Goal: Transaction & Acquisition: Purchase product/service

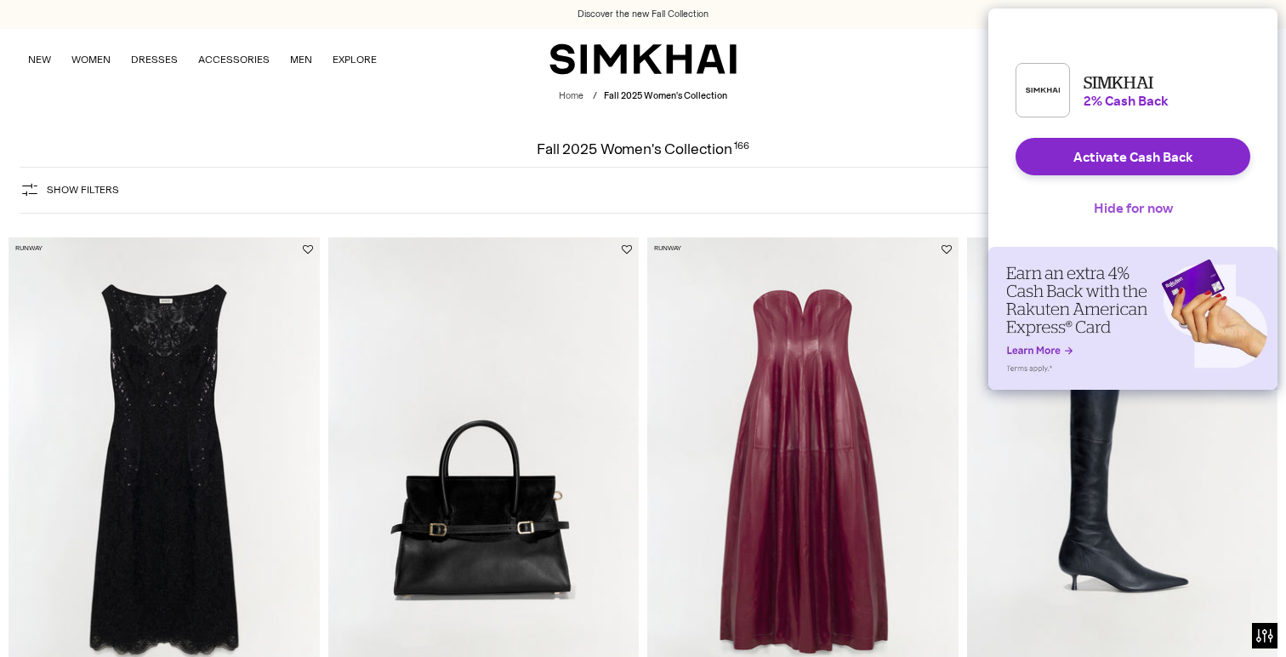
click at [1153, 220] on button "Hide for now" at bounding box center [1133, 207] width 106 height 37
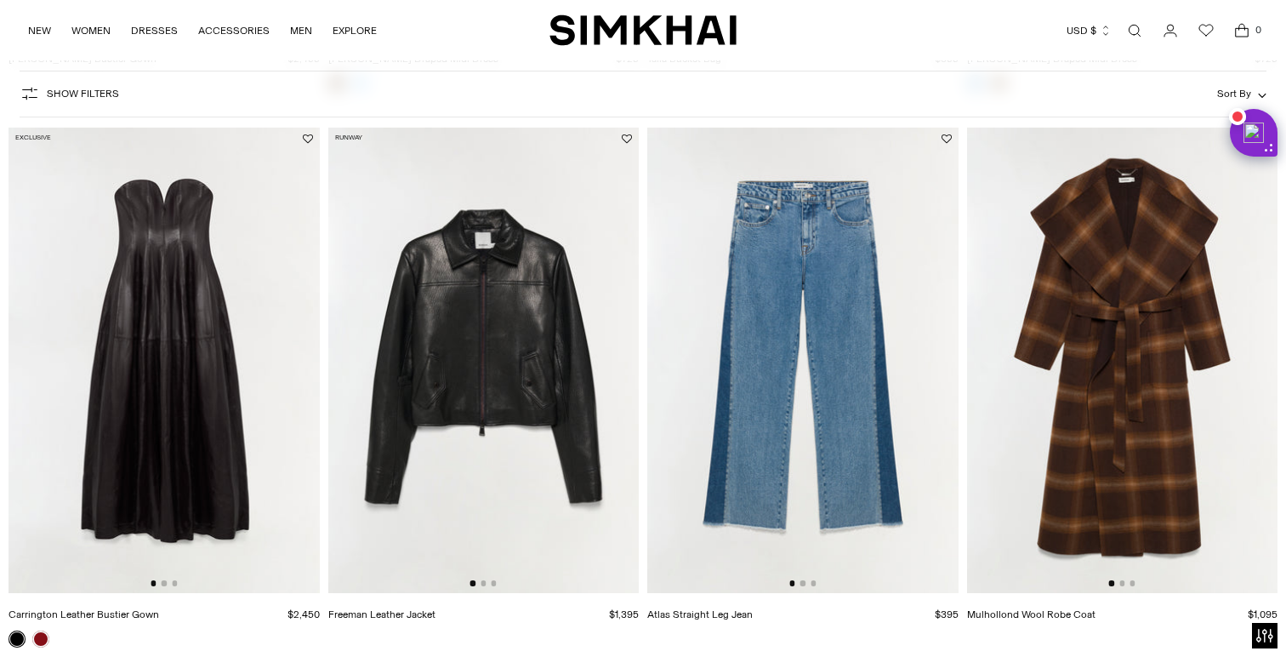
scroll to position [1793, 0]
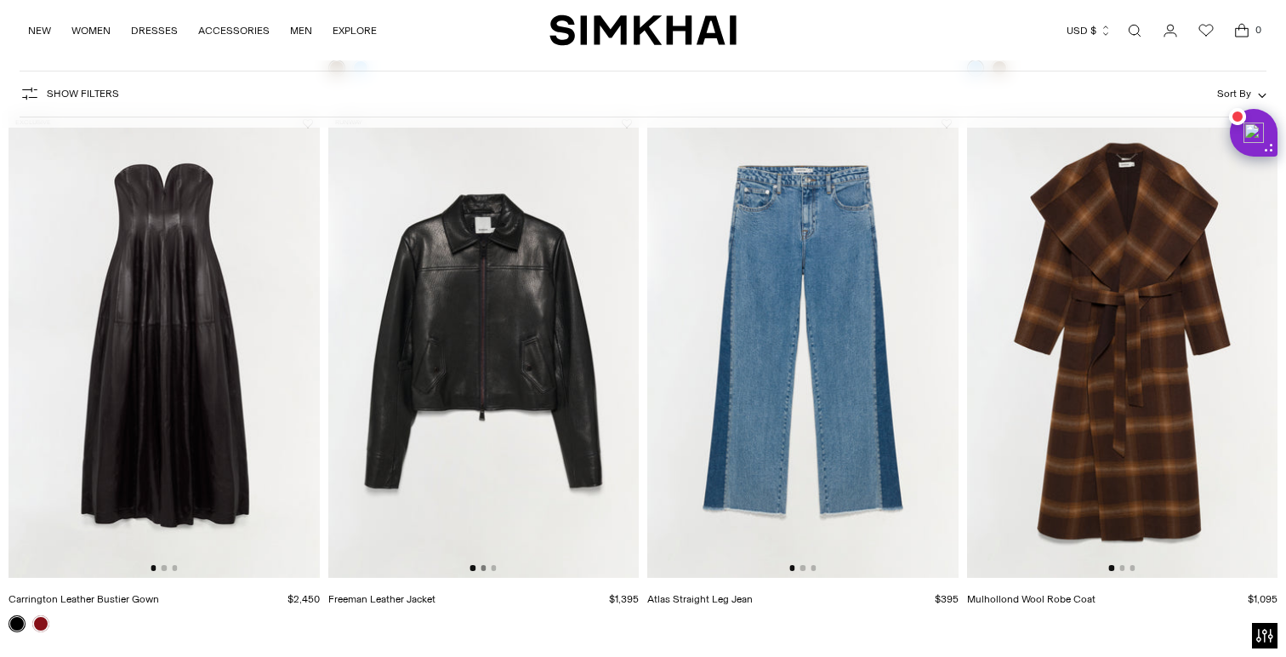
click at [485, 570] on div at bounding box center [483, 567] width 26 height 5
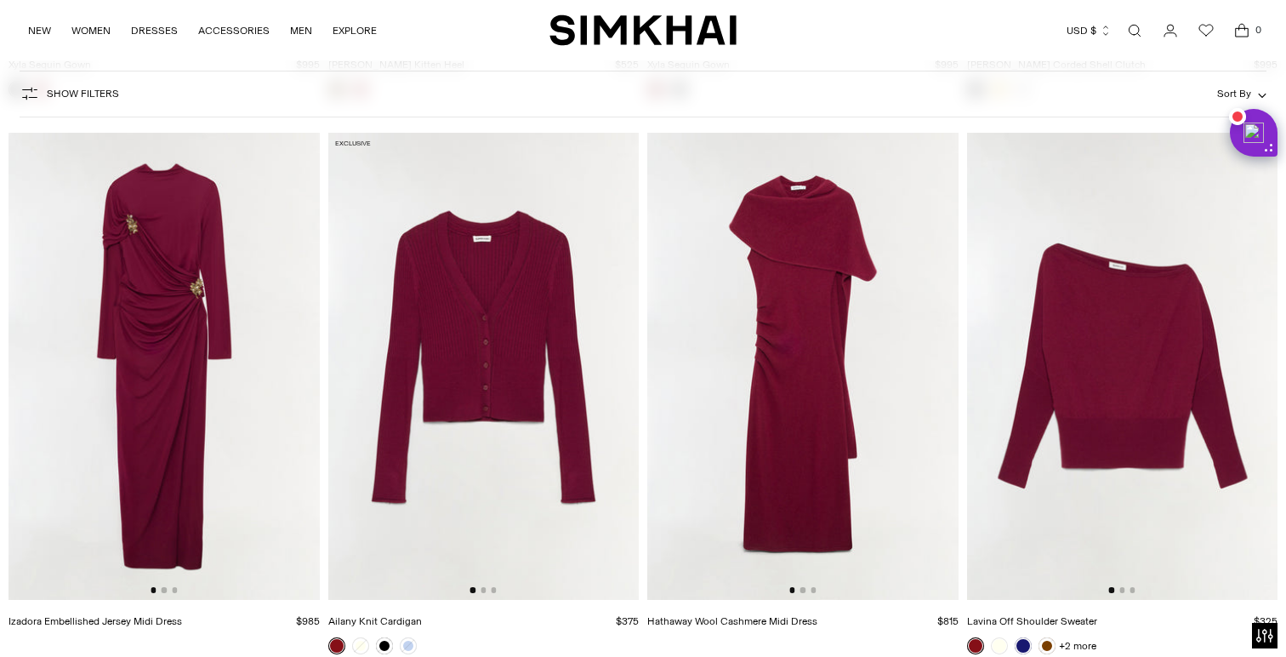
scroll to position [7867, 0]
click at [165, 591] on div at bounding box center [164, 588] width 26 height 5
click at [233, 430] on img at bounding box center [164, 365] width 311 height 466
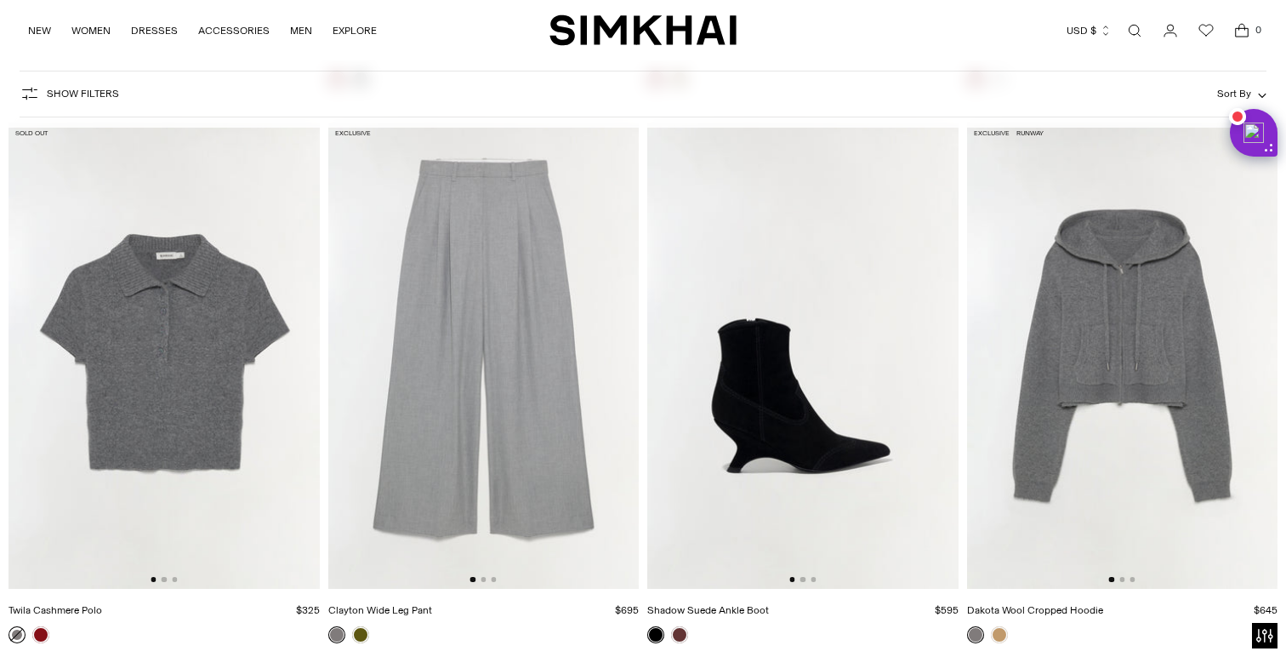
scroll to position [8987, 0]
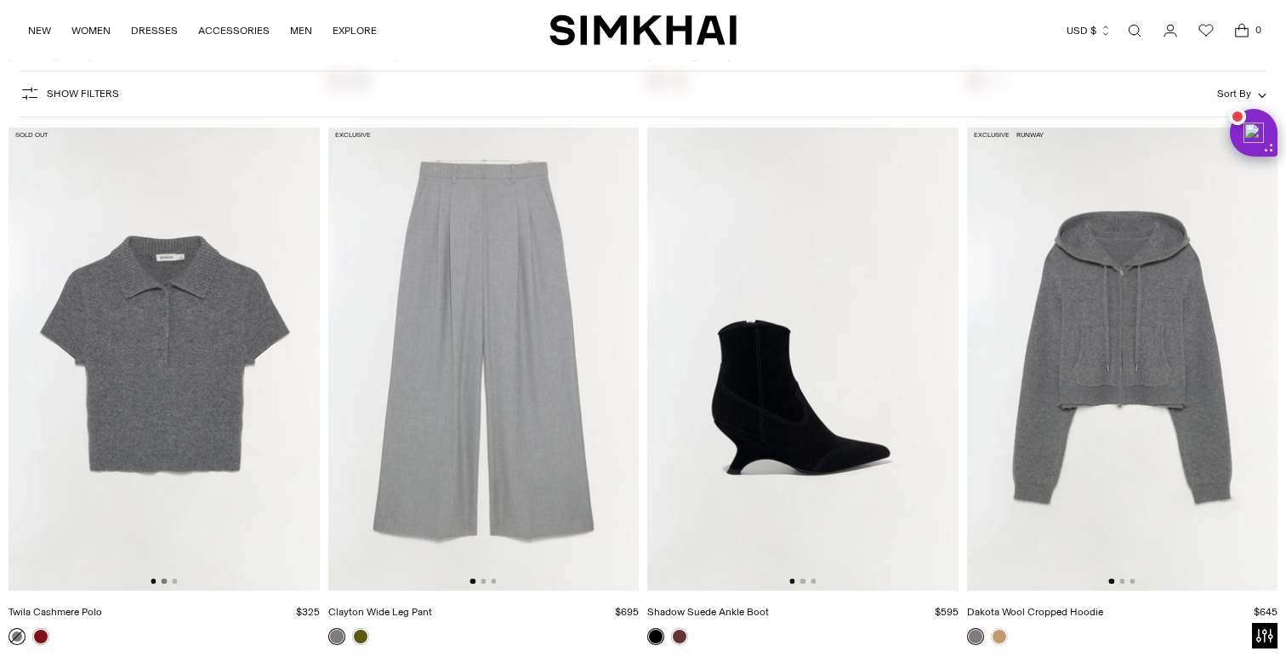
click at [162, 583] on button "Go to slide 2" at bounding box center [164, 580] width 5 height 5
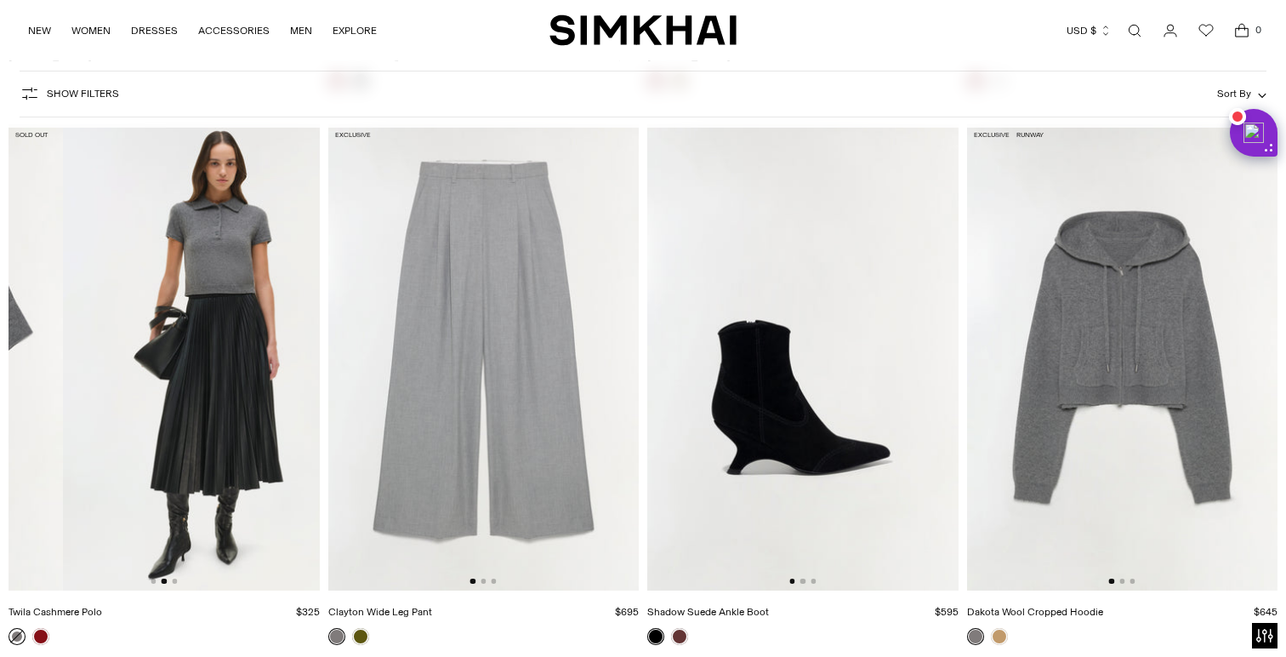
scroll to position [0, 311]
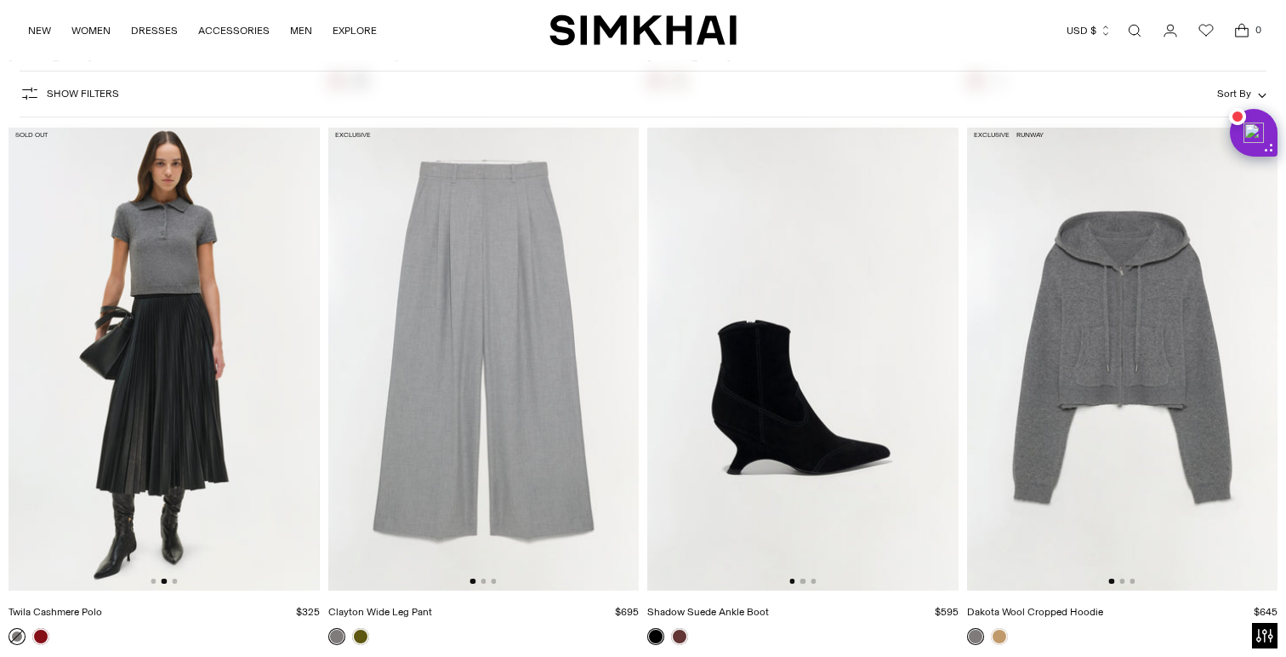
click at [168, 584] on div at bounding box center [164, 580] width 26 height 5
click at [174, 581] on button "Go to slide 3" at bounding box center [174, 580] width 5 height 5
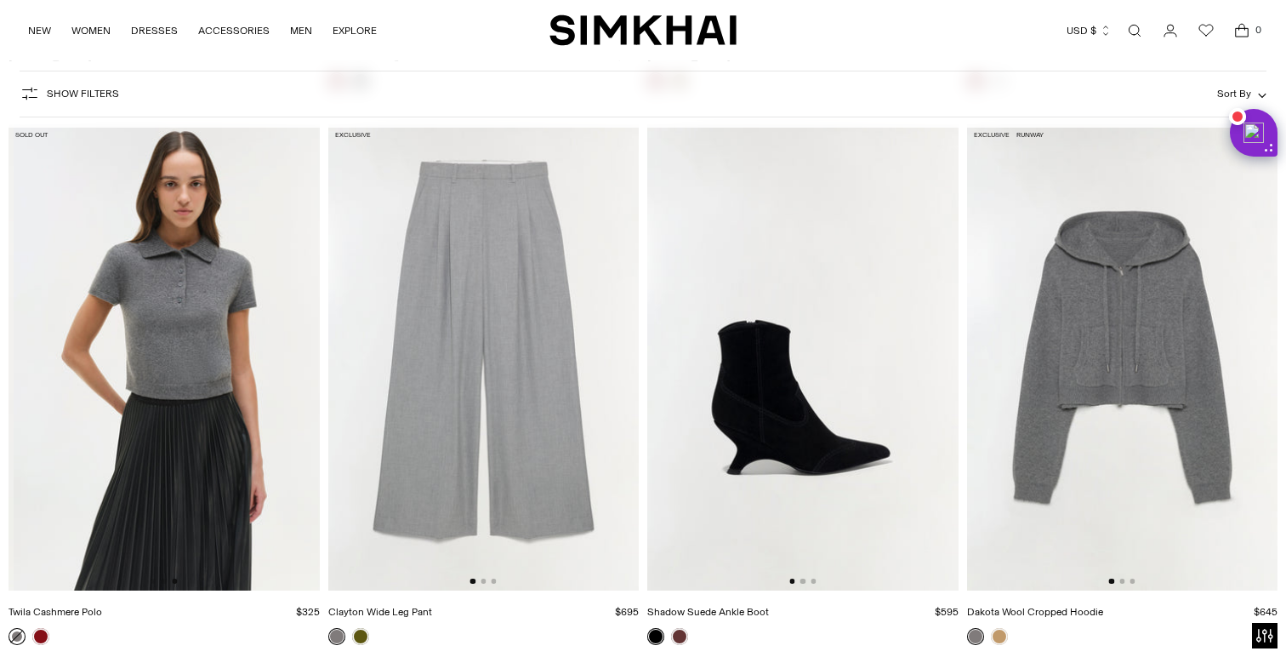
scroll to position [0, 622]
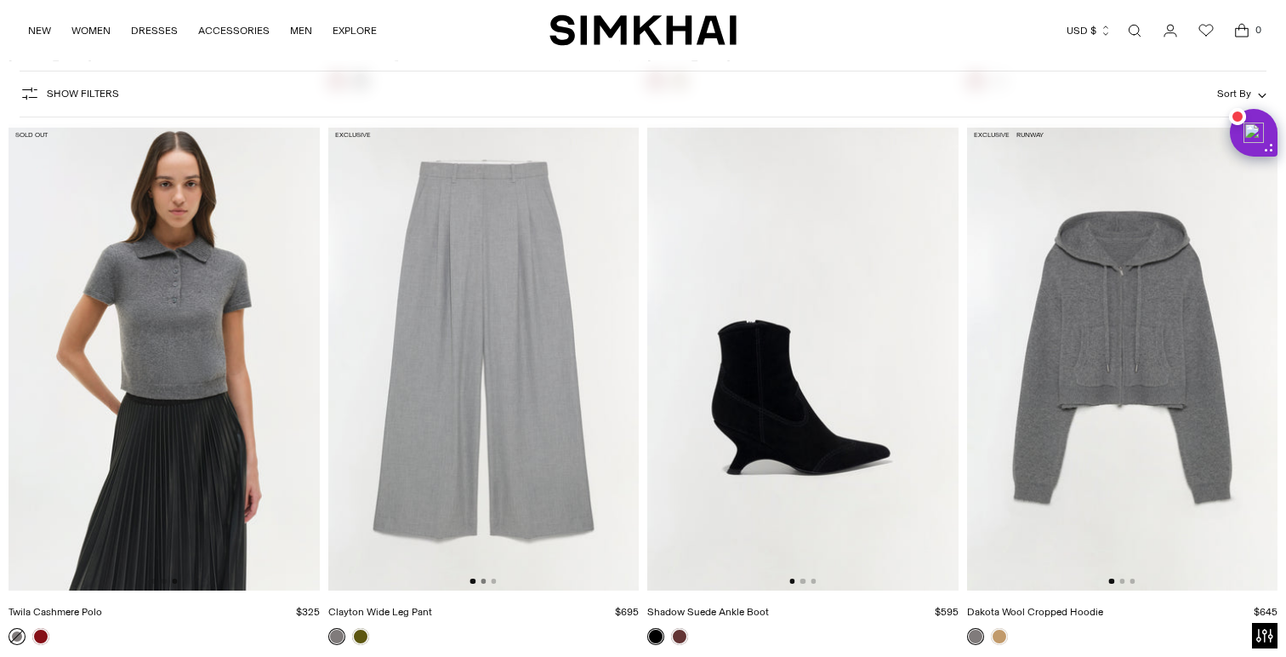
click at [482, 579] on button "Go to slide 2" at bounding box center [483, 580] width 5 height 5
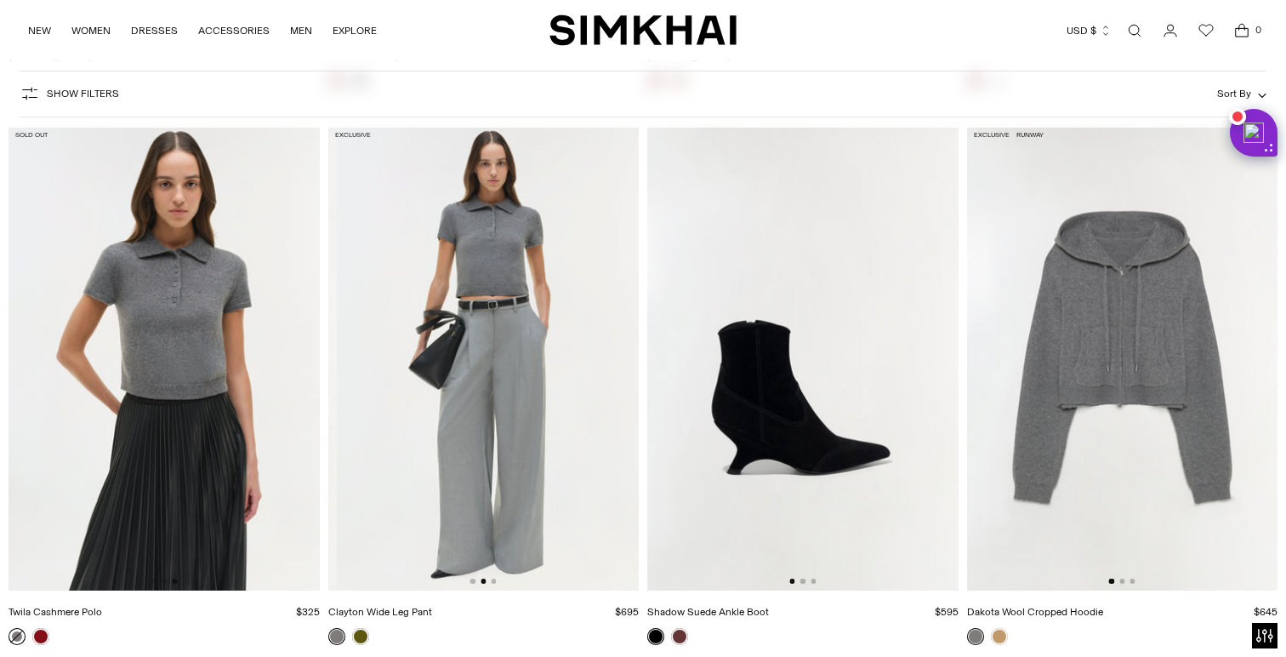
scroll to position [0, 311]
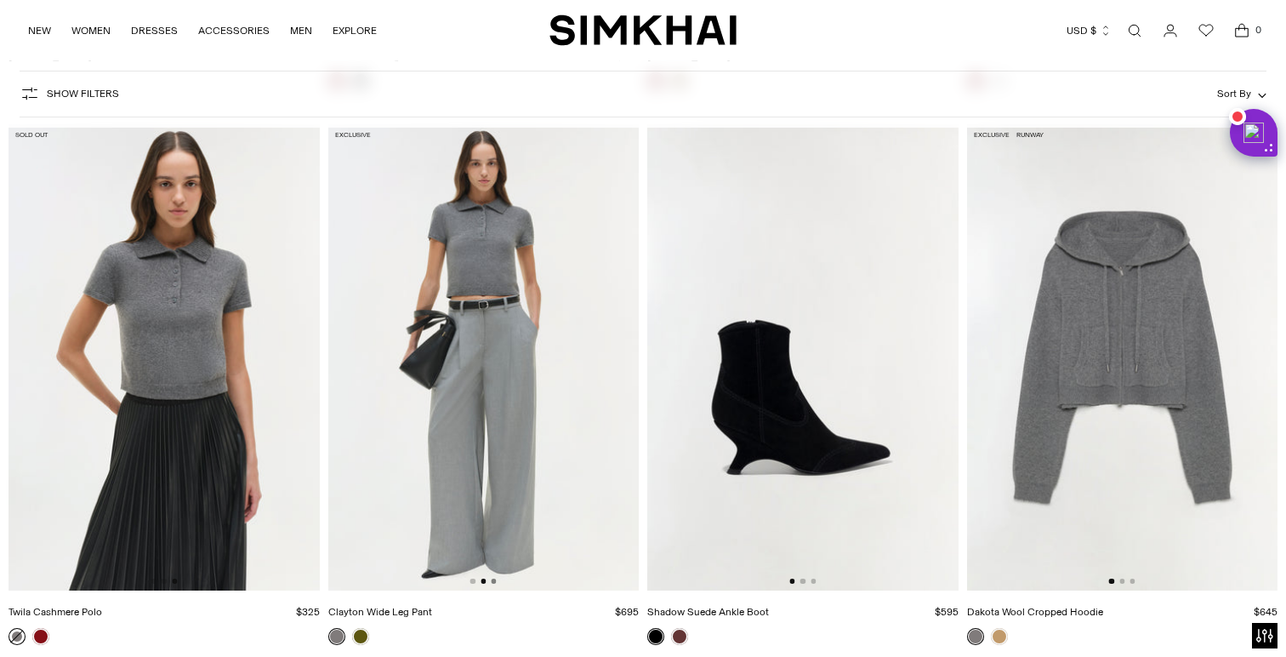
click at [496, 579] on div at bounding box center [483, 580] width 26 height 5
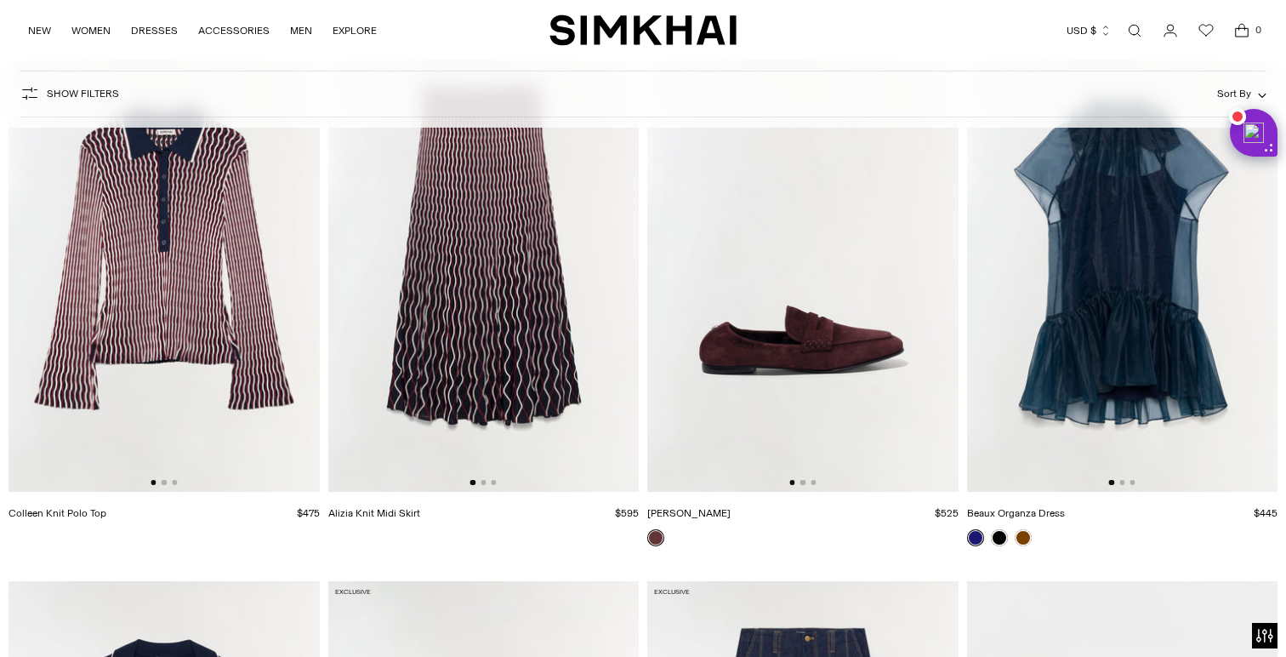
scroll to position [15757, 0]
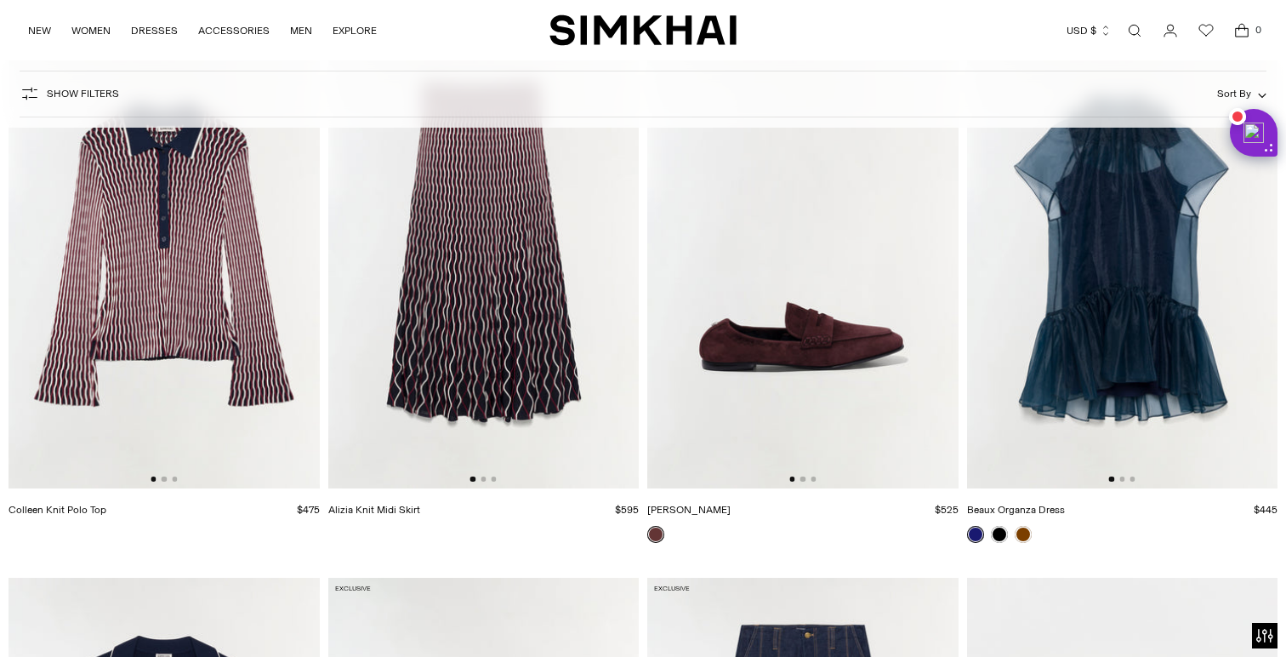
click at [168, 480] on div at bounding box center [164, 478] width 26 height 5
click at [164, 480] on button "Go to slide 2" at bounding box center [164, 478] width 5 height 5
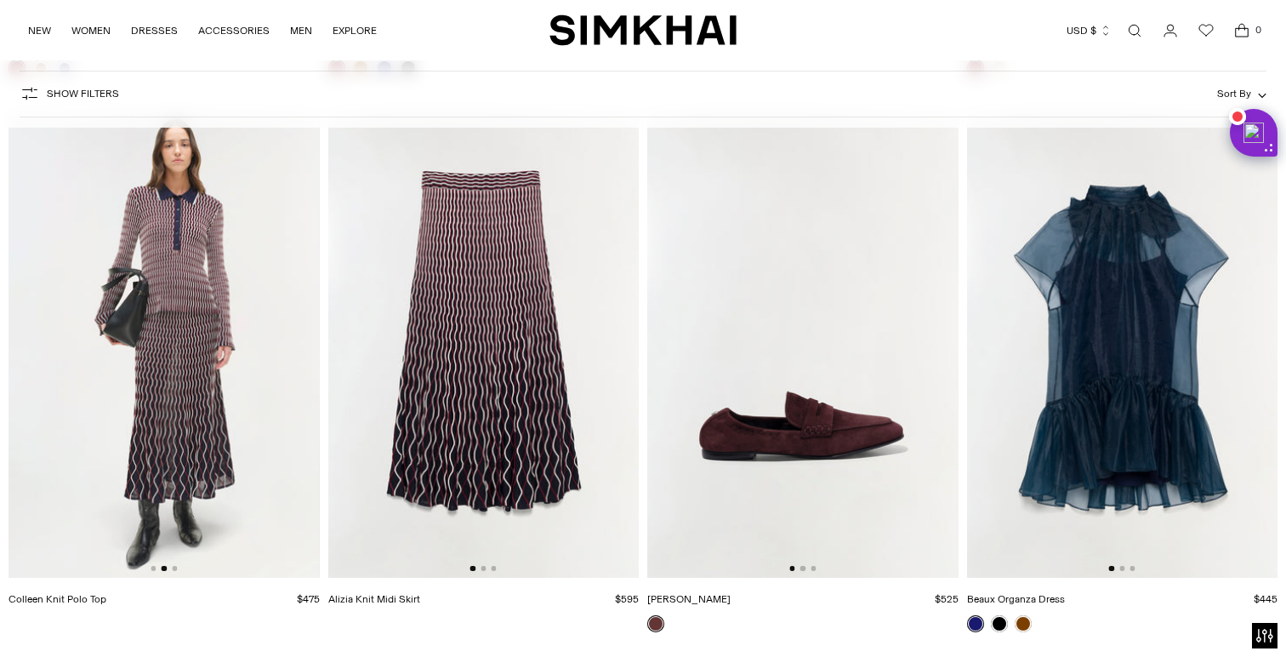
scroll to position [15670, 0]
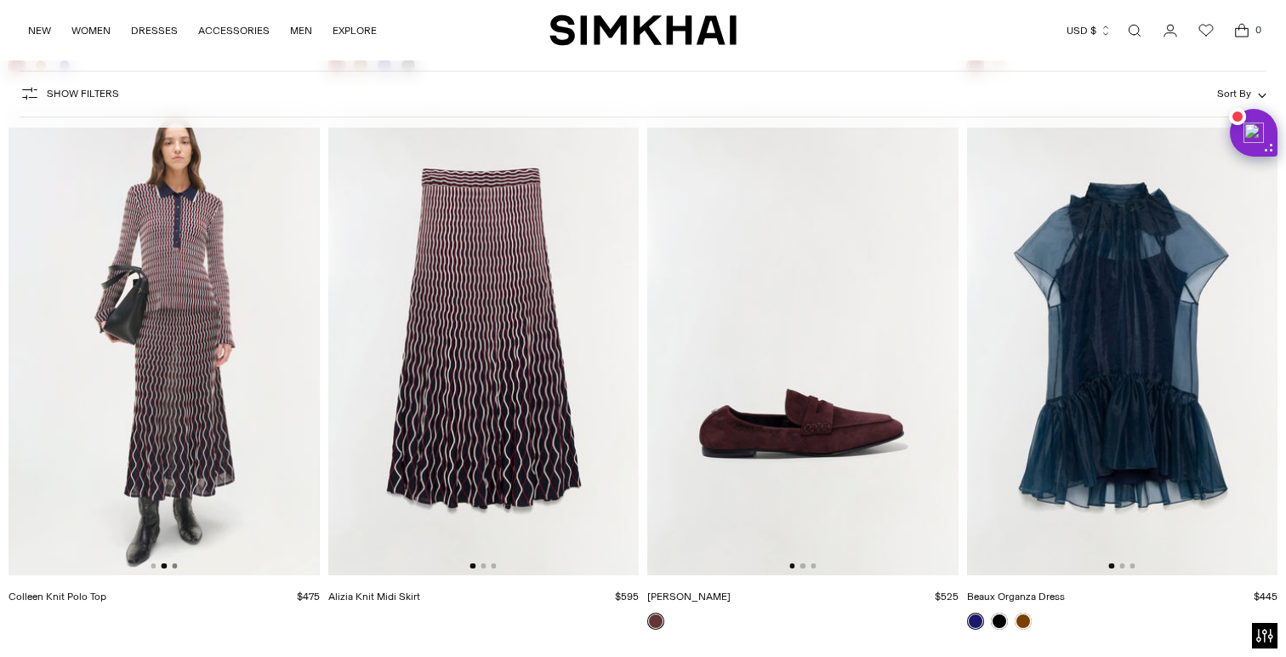
click at [174, 566] on button "Go to slide 3" at bounding box center [174, 565] width 5 height 5
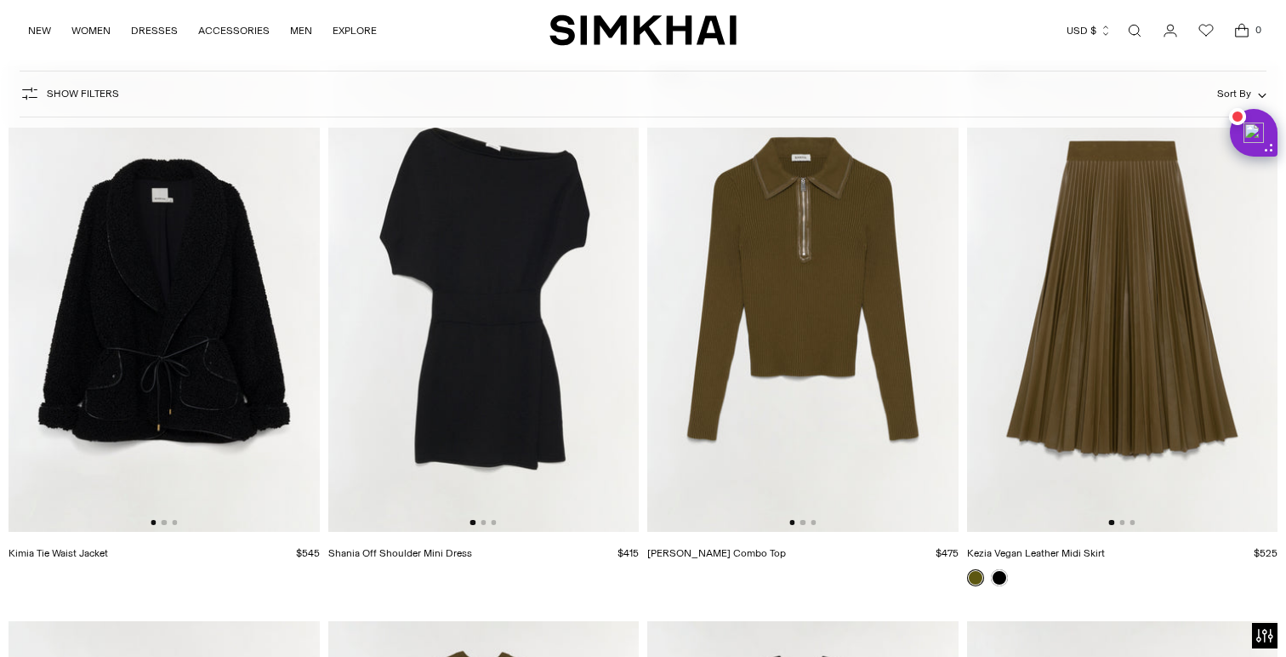
scroll to position [20162, 0]
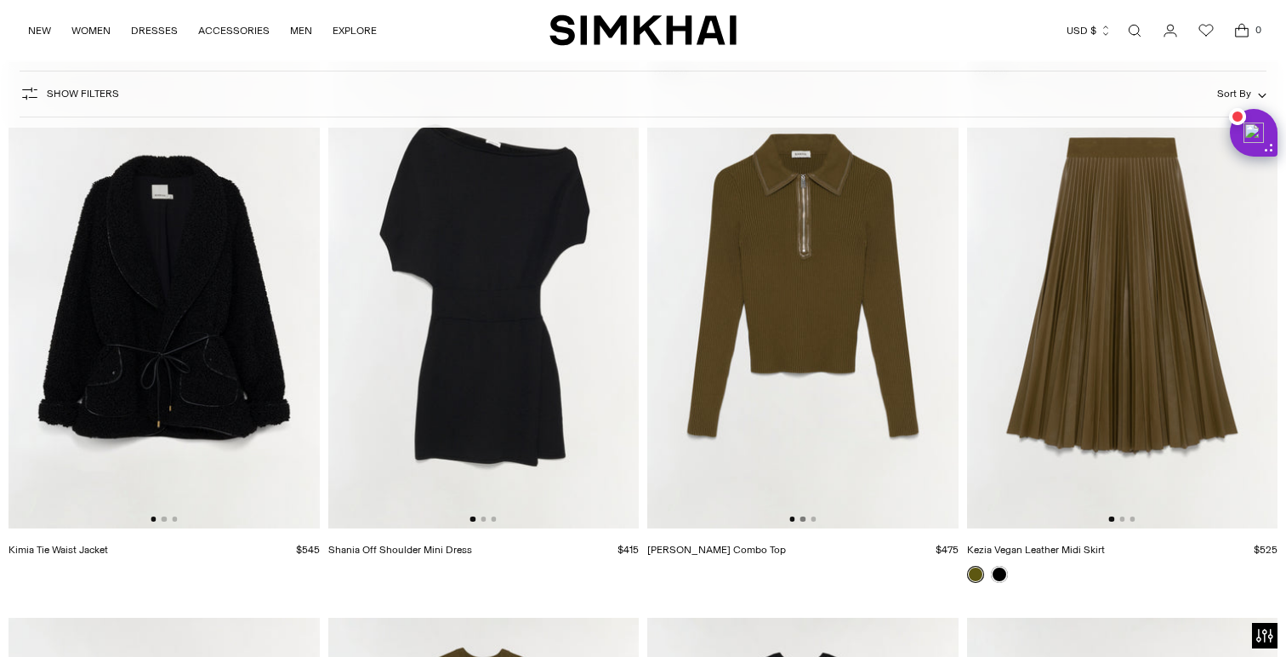
click at [803, 521] on button "Go to slide 2" at bounding box center [802, 518] width 5 height 5
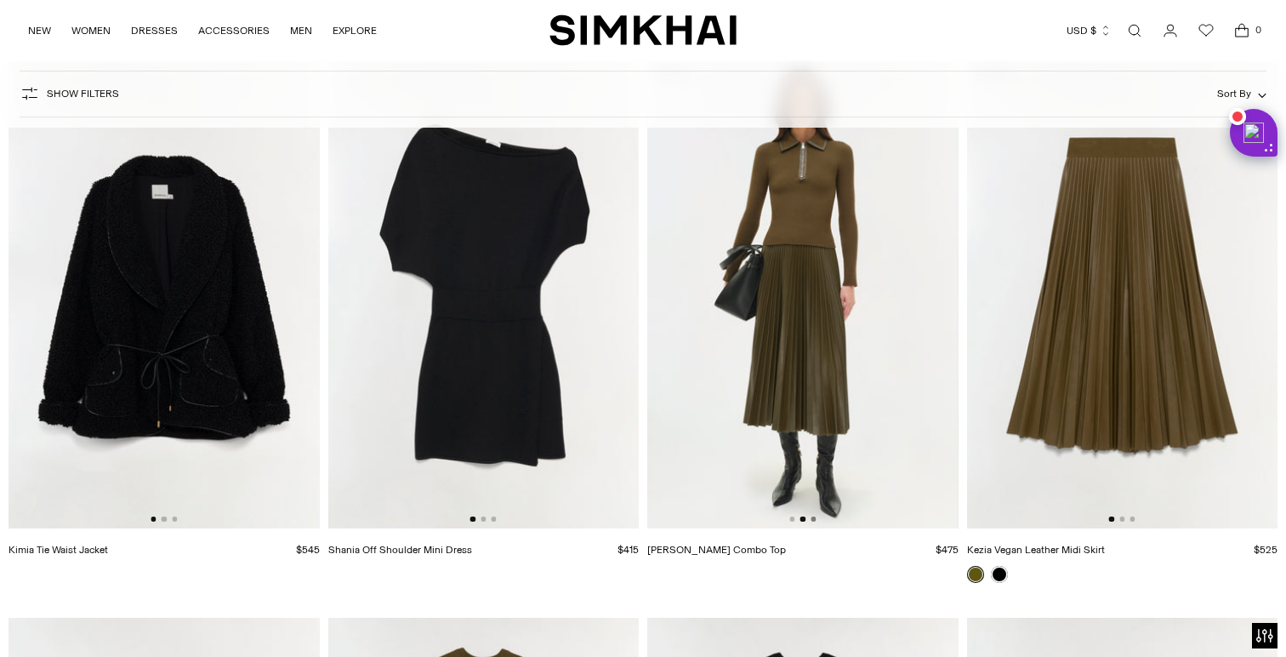
click at [811, 521] on button "Go to slide 3" at bounding box center [813, 518] width 5 height 5
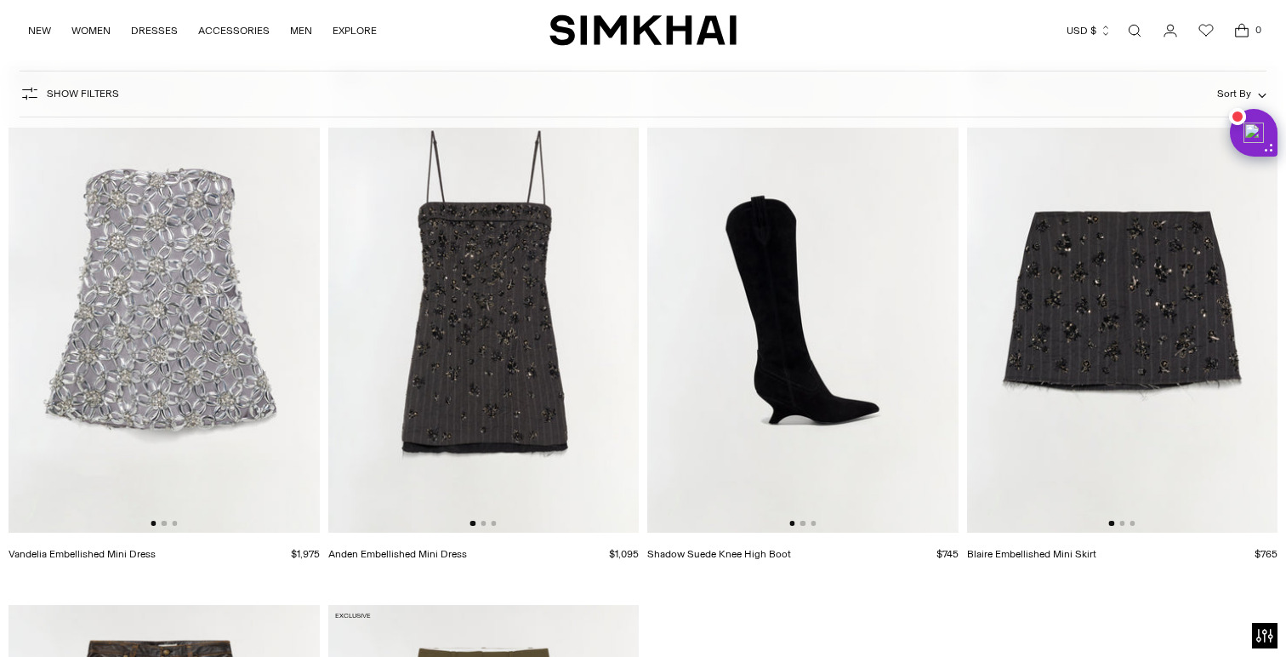
scroll to position [22383, 0]
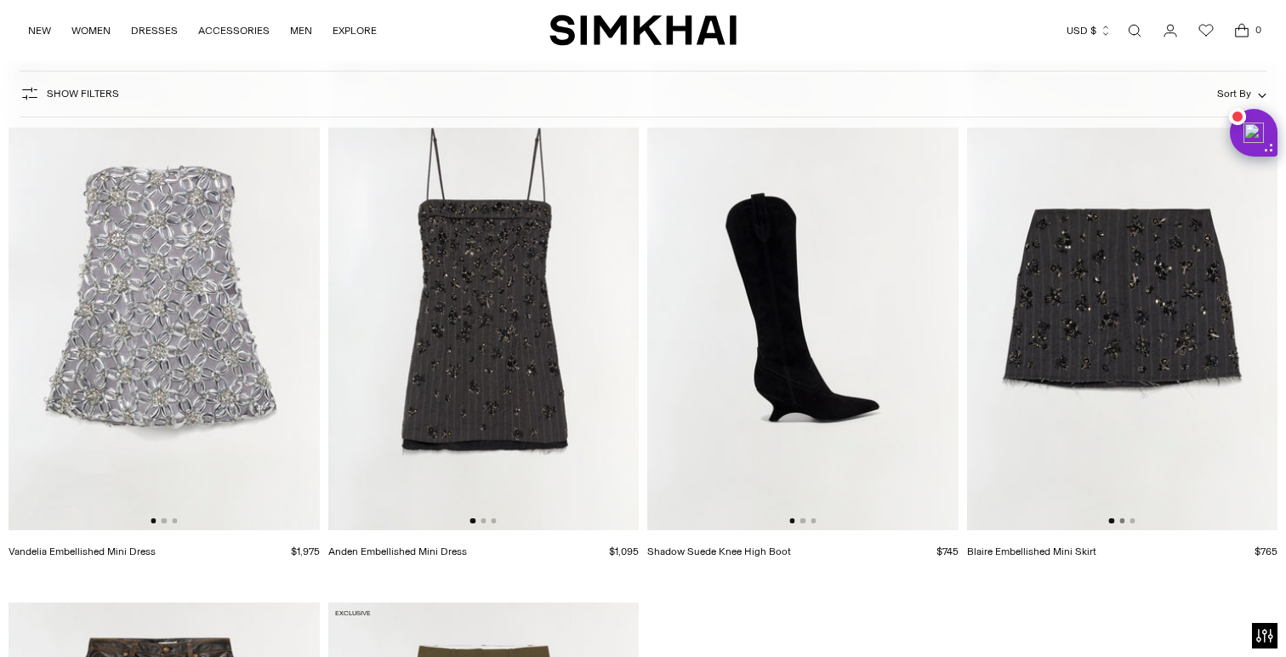
click at [1122, 523] on button "Go to slide 2" at bounding box center [1121, 520] width 5 height 5
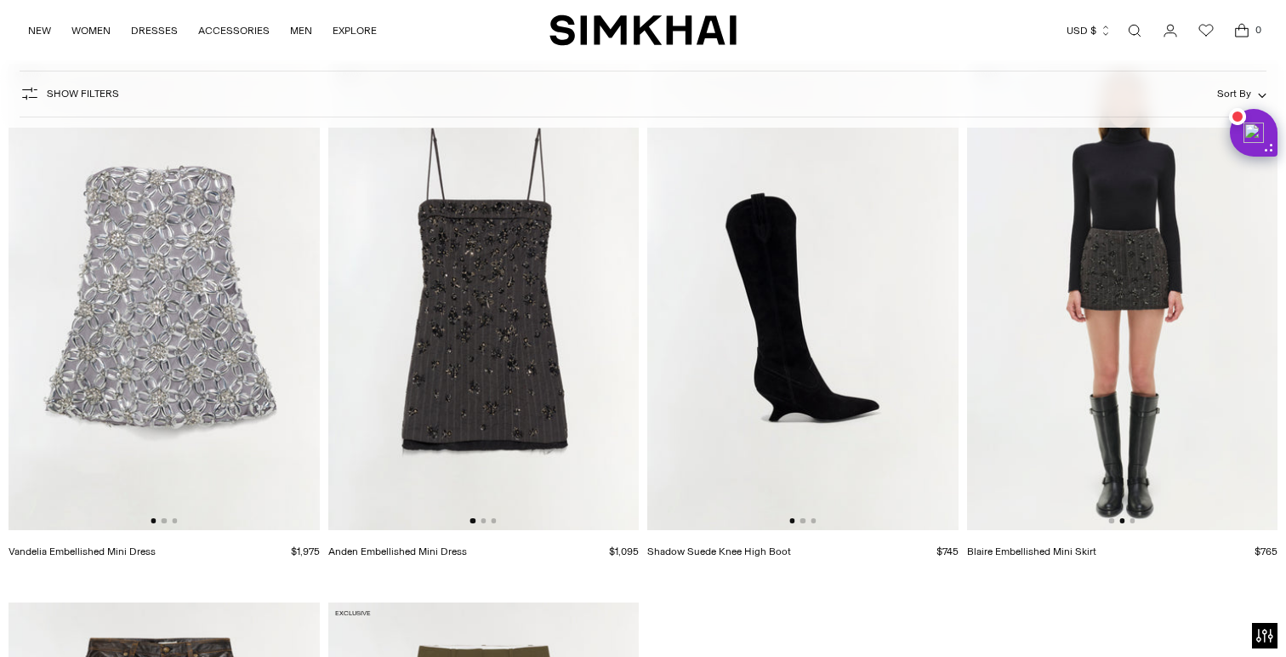
scroll to position [0, 311]
click at [1130, 522] on div at bounding box center [1122, 520] width 26 height 5
click at [1136, 522] on img at bounding box center [1121, 297] width 311 height 466
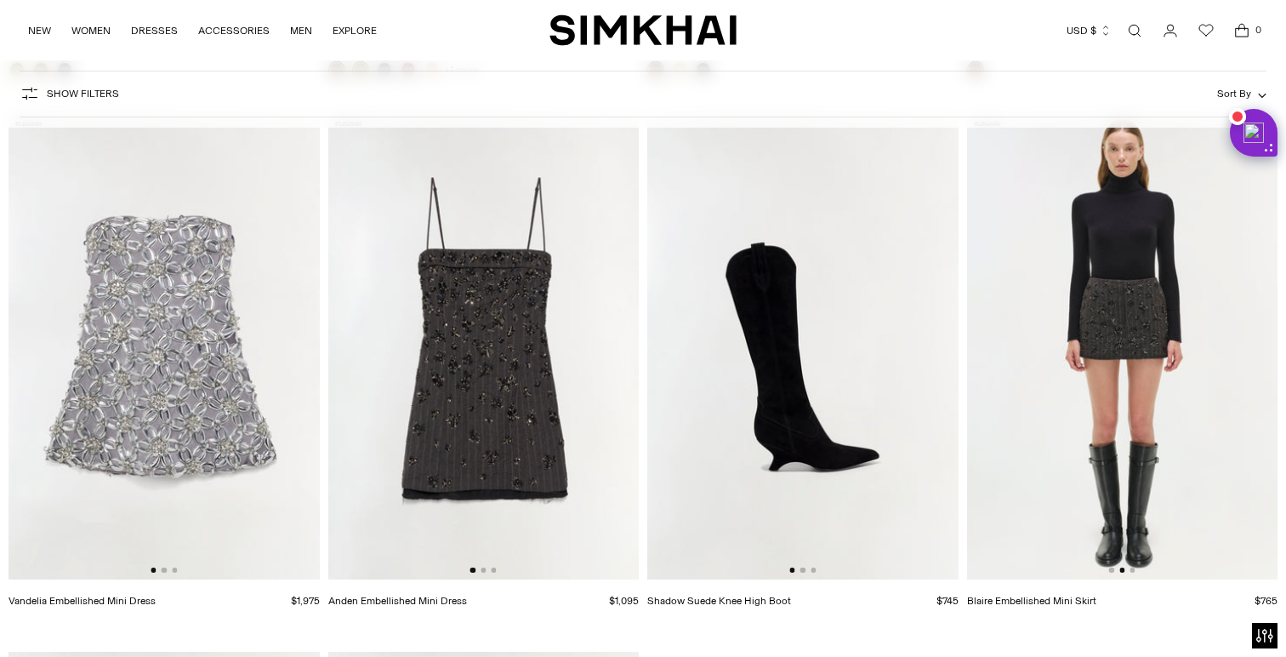
scroll to position [22328, 0]
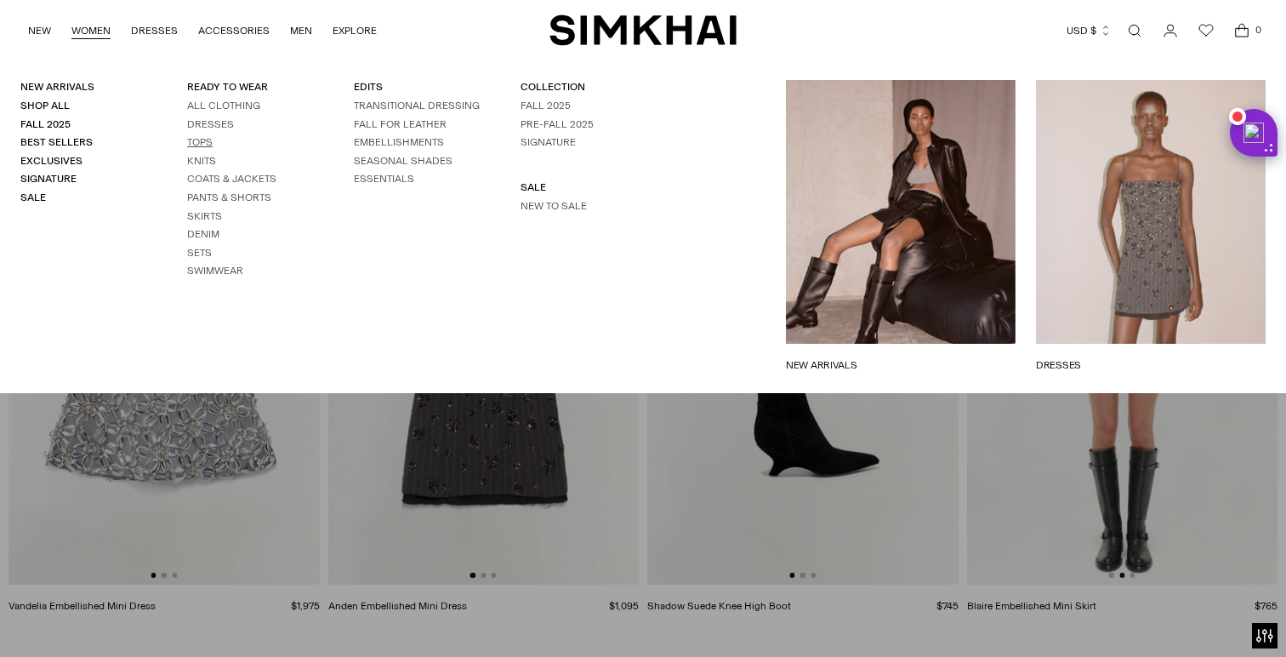
click at [203, 143] on link "Tops" at bounding box center [200, 142] width 26 height 12
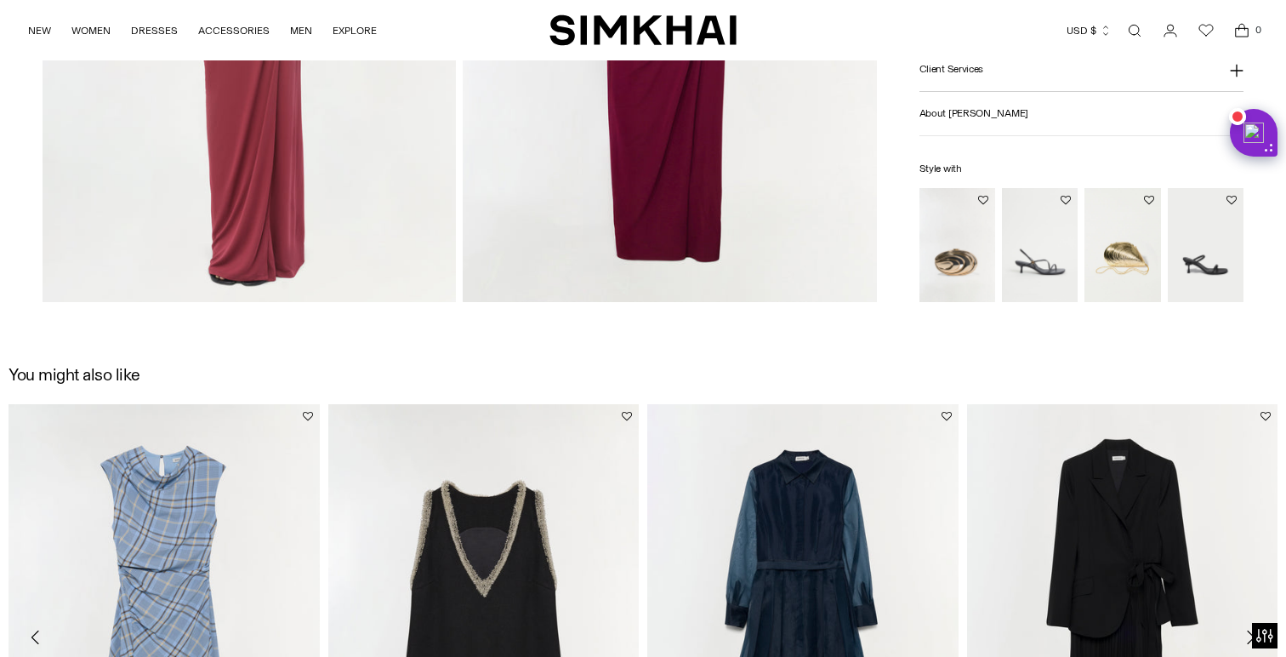
scroll to position [1844, 0]
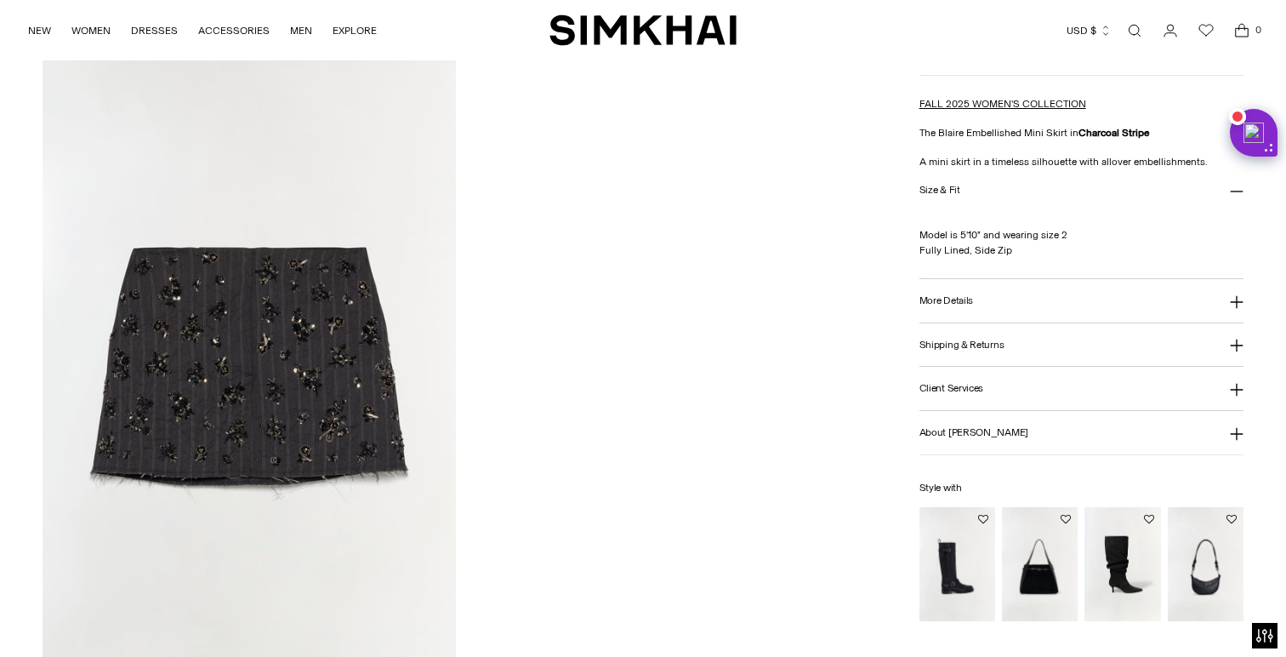
scroll to position [1601, 0]
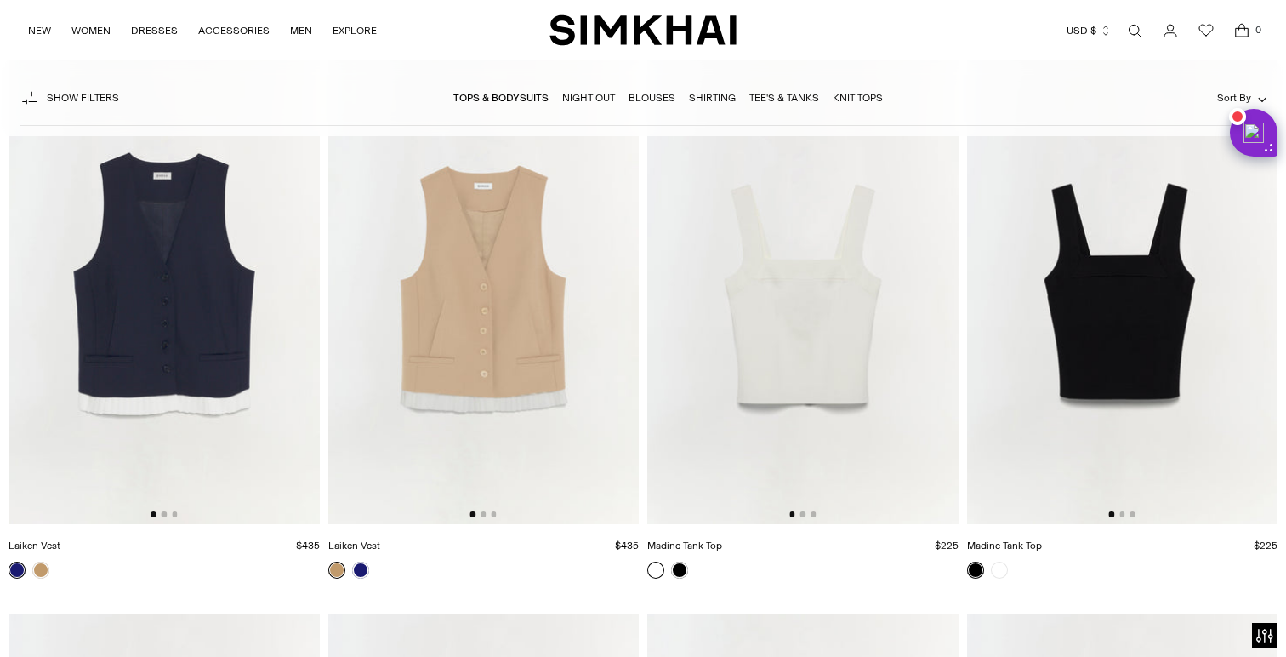
scroll to position [8463, 0]
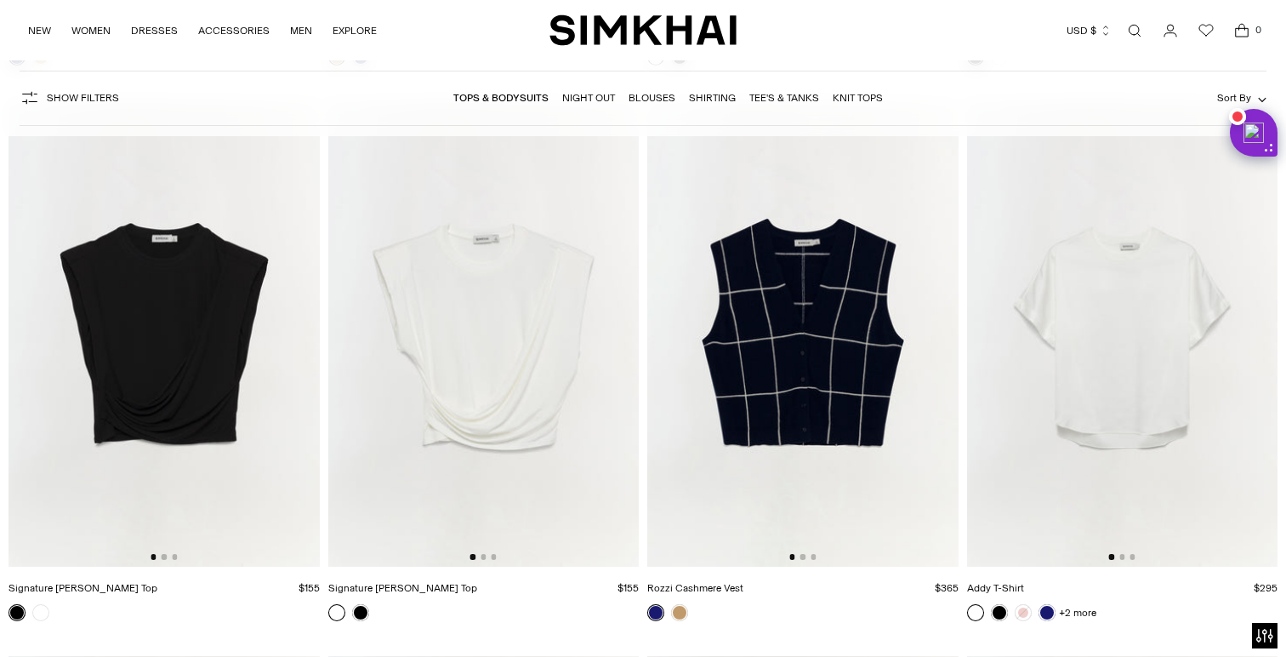
click at [481, 555] on div at bounding box center [483, 556] width 26 height 5
click at [485, 557] on button "Go to slide 2" at bounding box center [483, 556] width 5 height 5
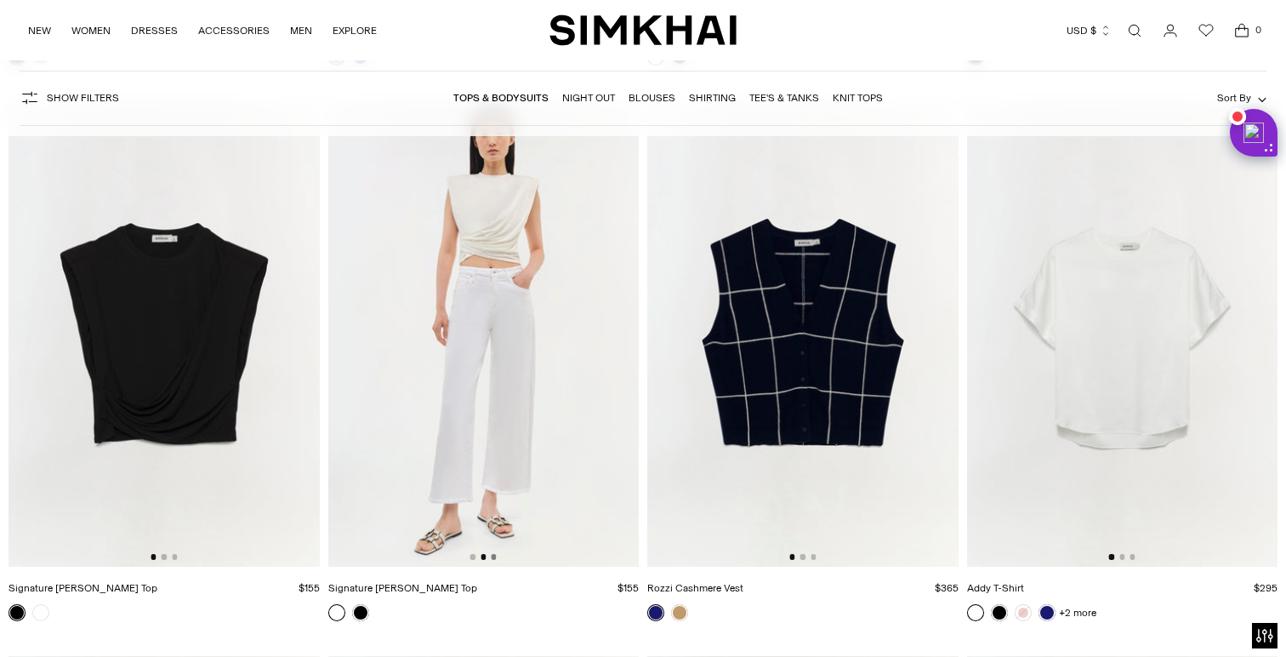
click at [493, 558] on button "Go to slide 3" at bounding box center [493, 556] width 5 height 5
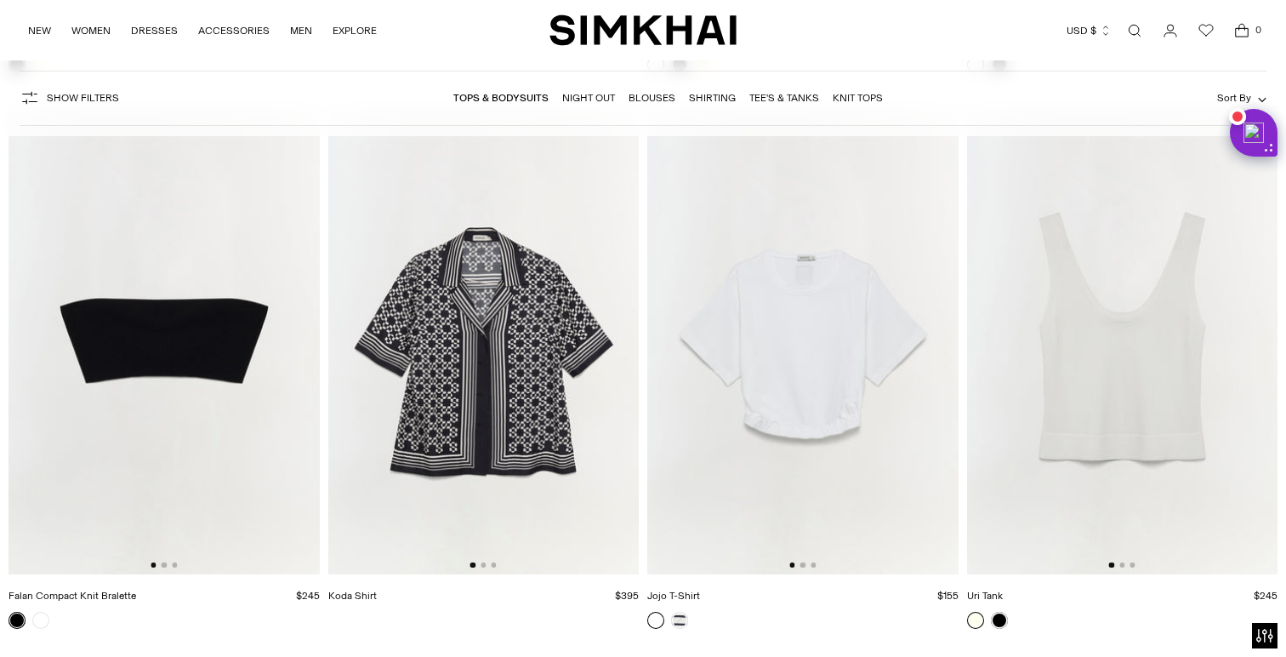
scroll to position [12355, 0]
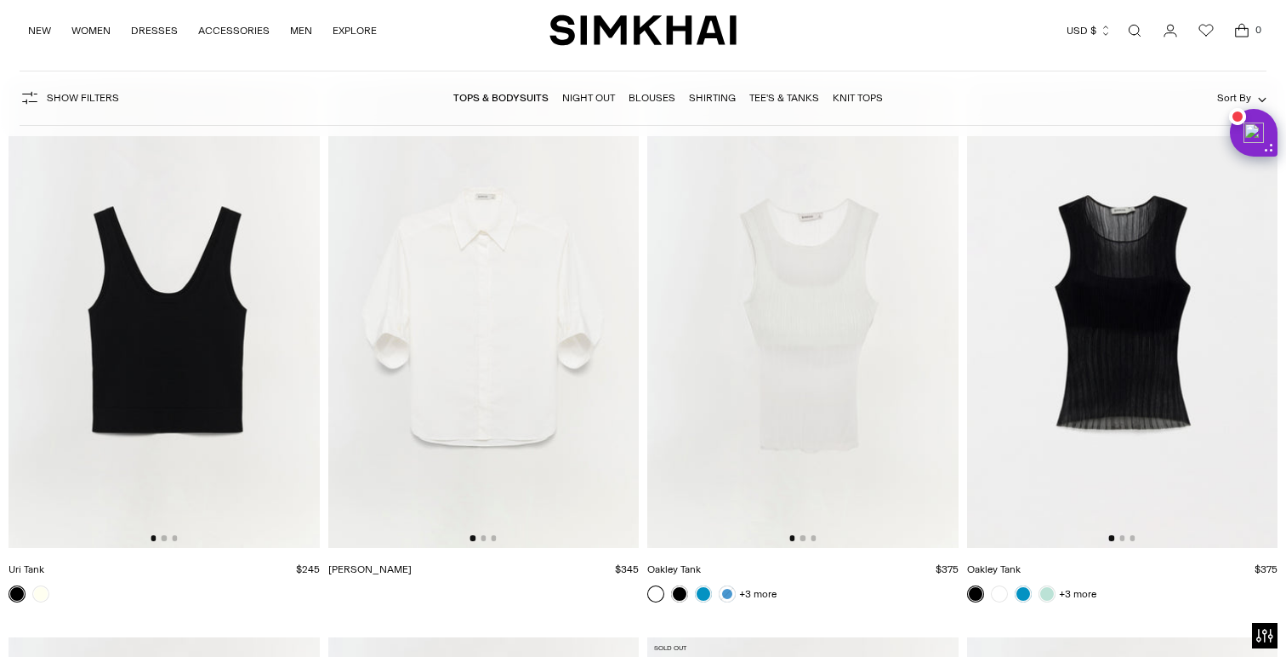
click at [1124, 543] on img at bounding box center [1122, 314] width 311 height 466
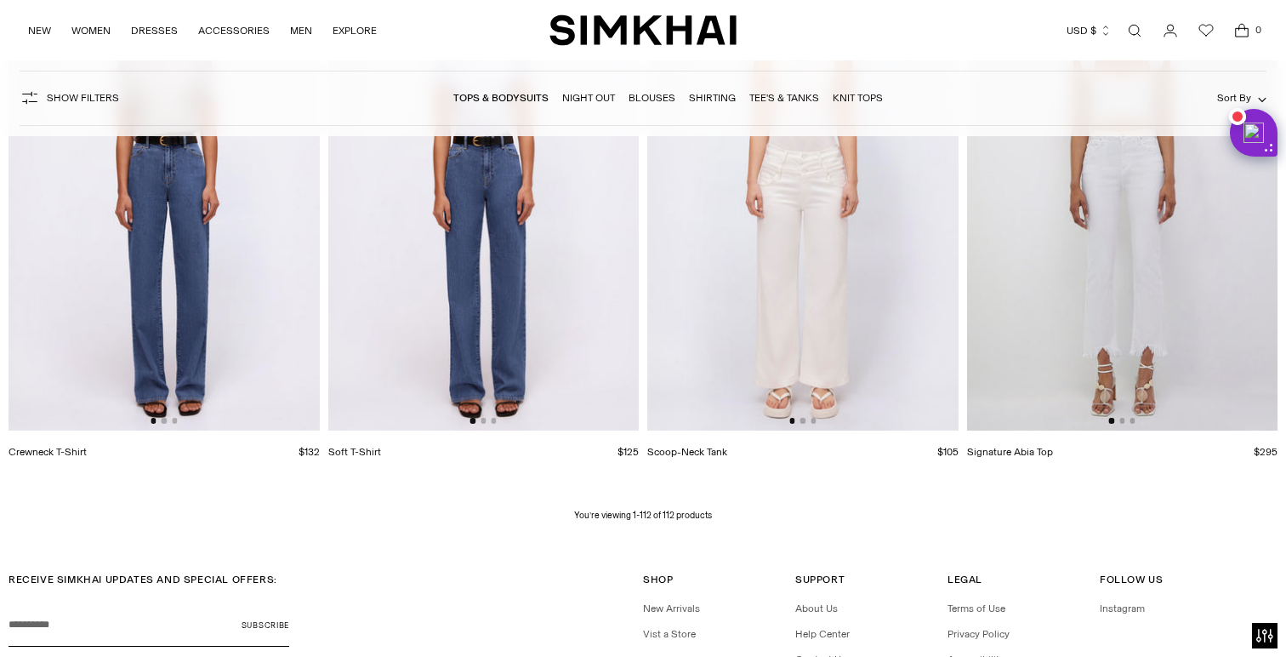
scroll to position [15230, 0]
